Goal: Information Seeking & Learning: Learn about a topic

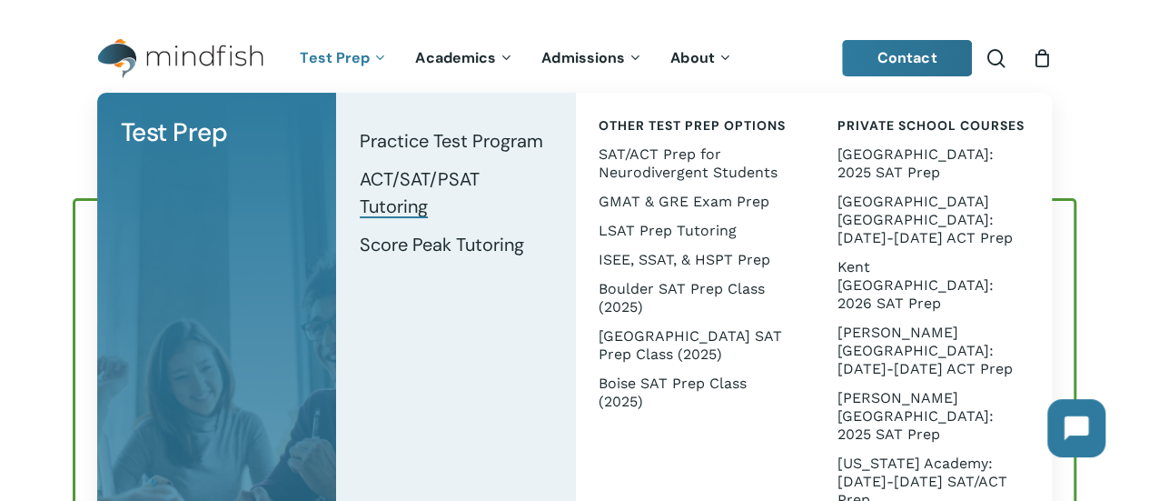
click at [412, 186] on span "ACT/SAT/PSAT Tutoring" at bounding box center [420, 192] width 120 height 51
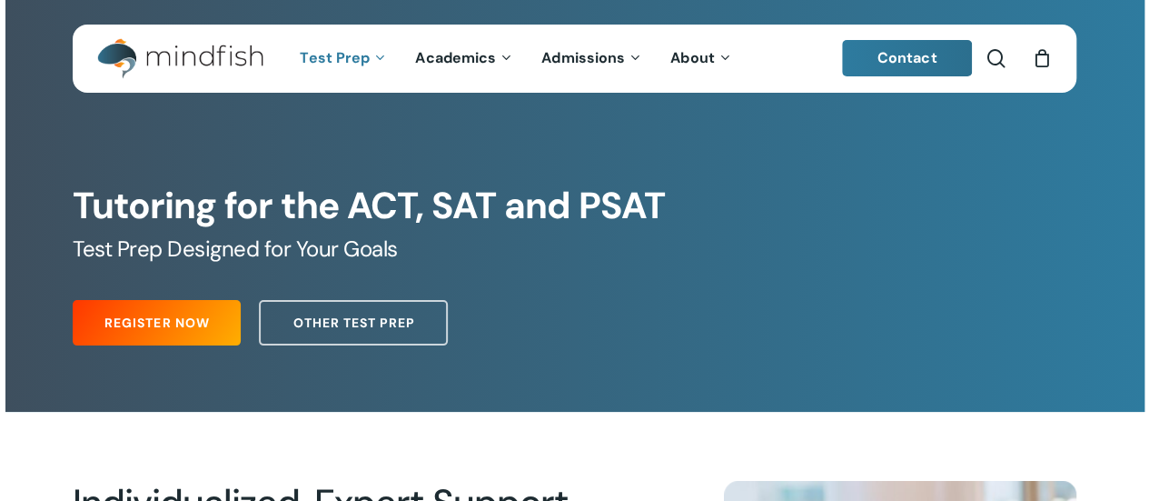
click at [1001, 69] on li "search" at bounding box center [996, 59] width 22 height 68
click at [994, 61] on span "Main Menu" at bounding box center [996, 58] width 18 height 18
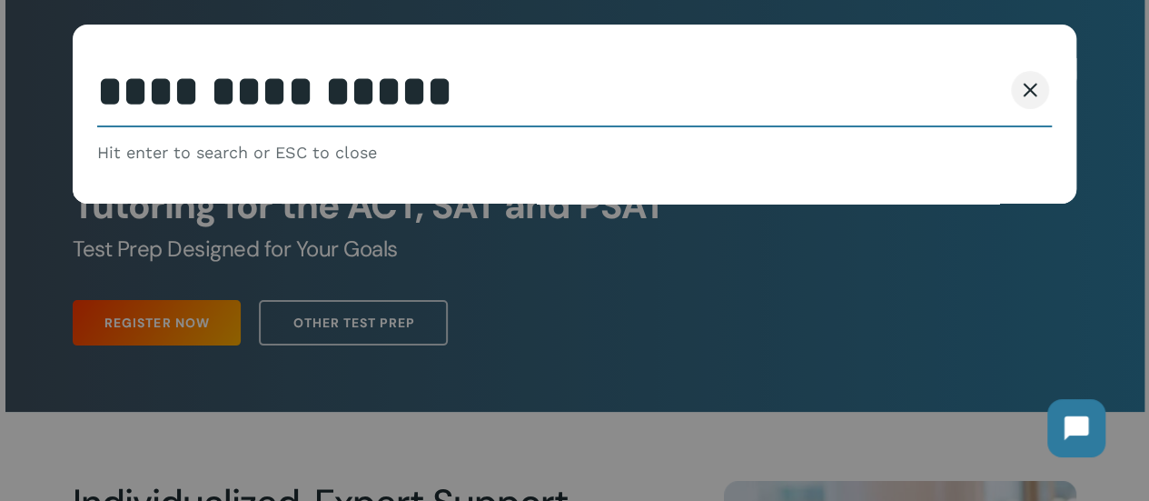
type input "**********"
click at [919, 71] on button "Search" at bounding box center [960, 90] width 83 height 38
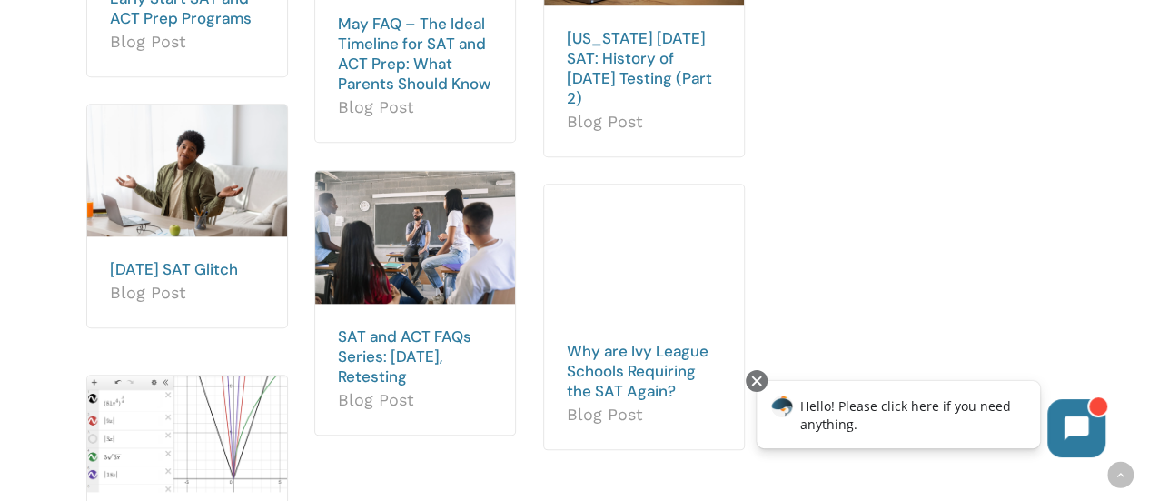
scroll to position [727, 0]
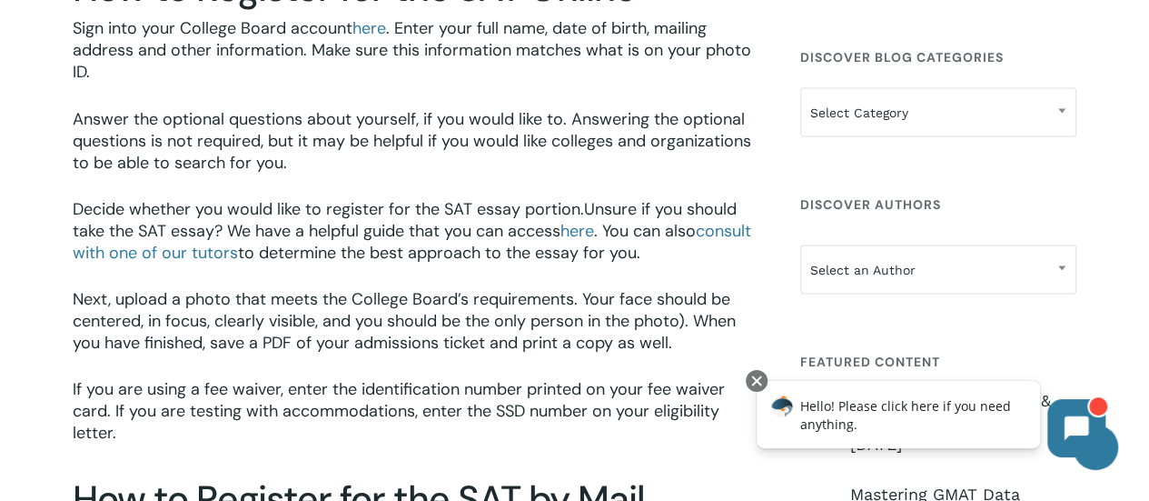
scroll to position [1547, 0]
